Goal: Transaction & Acquisition: Purchase product/service

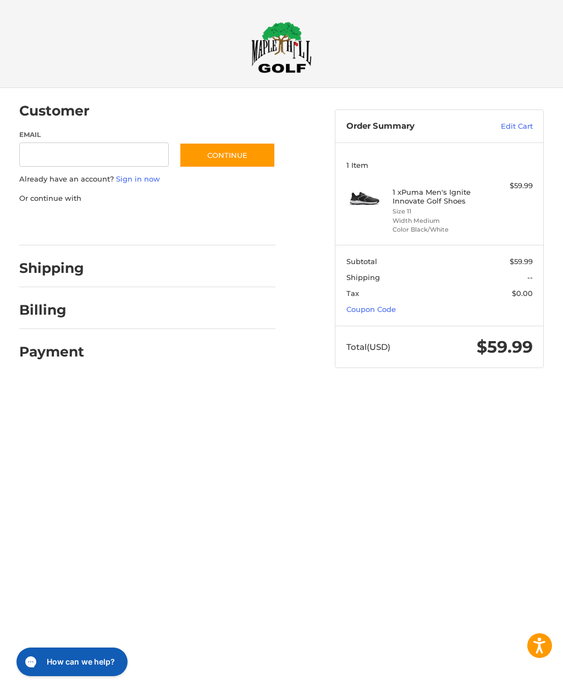
click at [381, 307] on link "Coupon Code" at bounding box center [372, 309] width 50 height 9
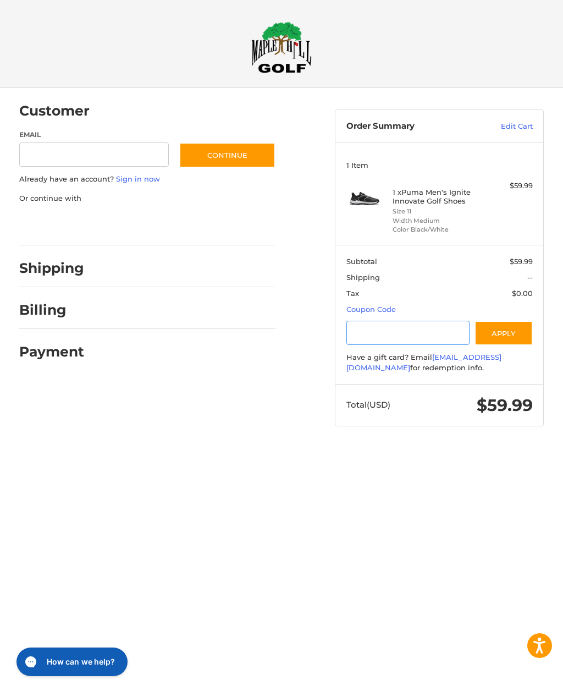
click at [420, 334] on input "Gift Certificate or Coupon Code" at bounding box center [408, 333] width 123 height 25
type input "******"
click at [521, 336] on button "Apply" at bounding box center [504, 333] width 58 height 25
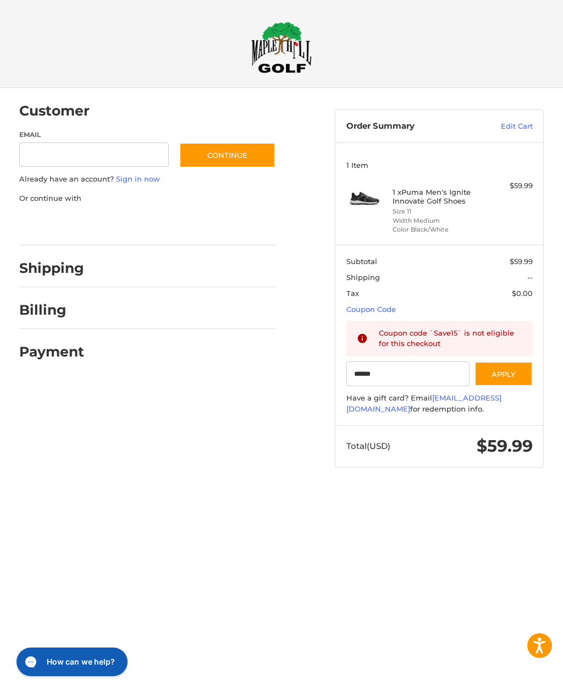
click at [37, 271] on h2 "Shipping" at bounding box center [51, 268] width 65 height 17
click at [39, 308] on h2 "Billing" at bounding box center [51, 309] width 64 height 17
